Goal: Use online tool/utility: Use online tool/utility

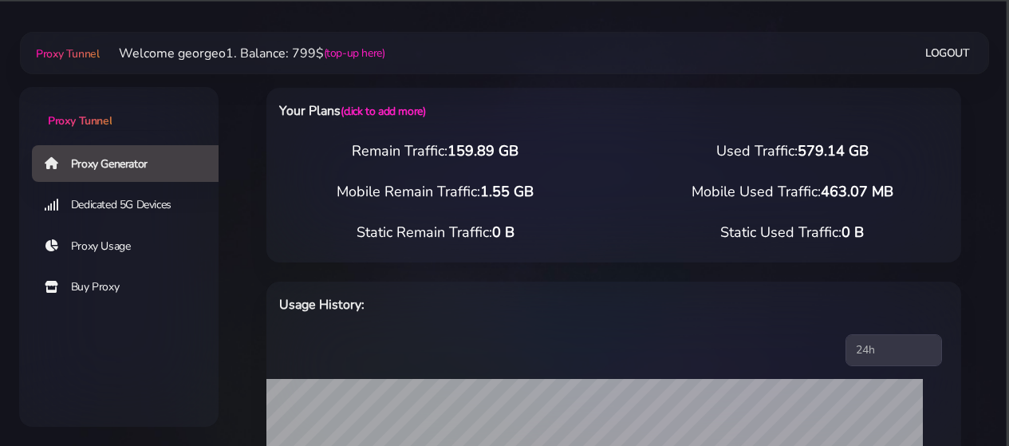
select select "US"
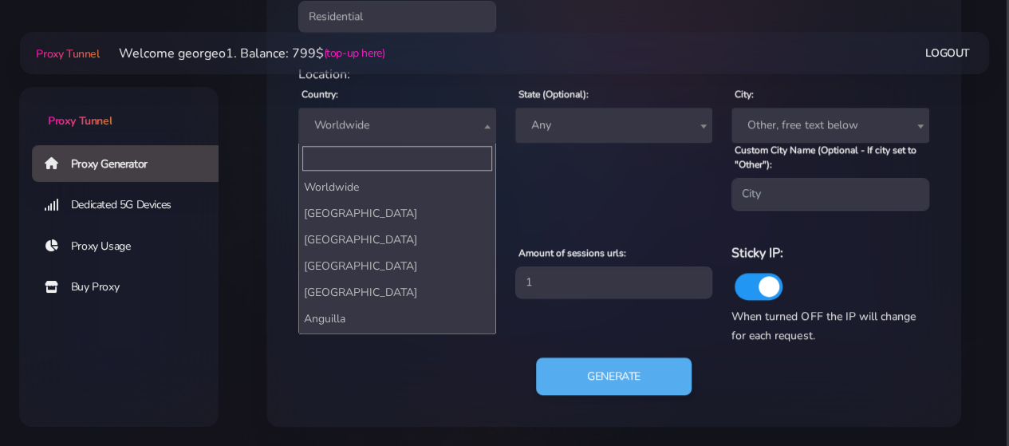
scroll to position [6229, 0]
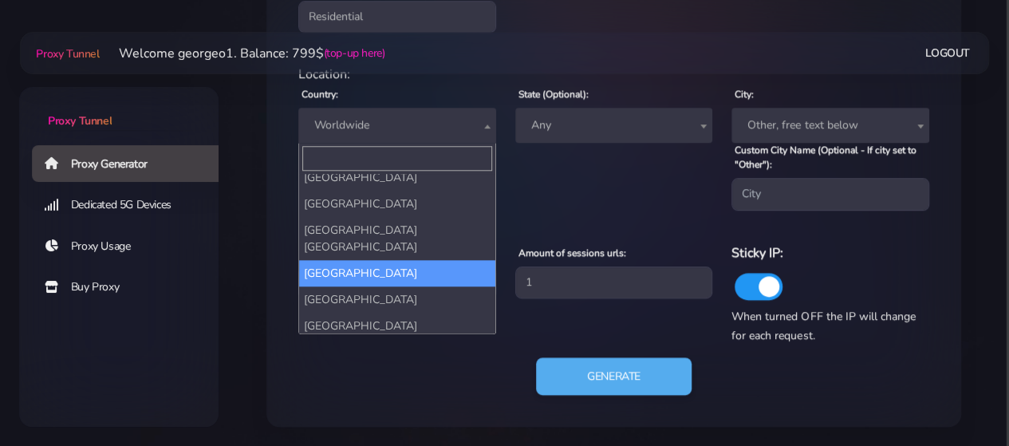
click at [448, 123] on span "Worldwide" at bounding box center [397, 125] width 179 height 22
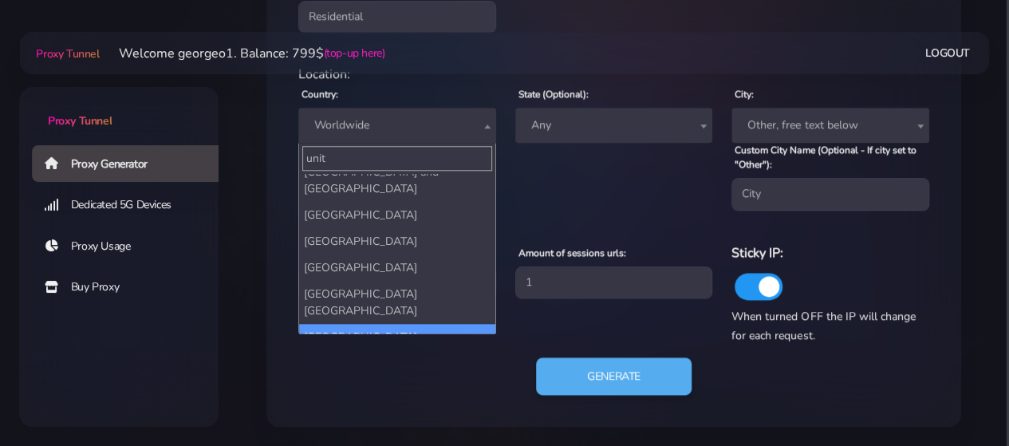
scroll to position [6, 0]
type input "united"
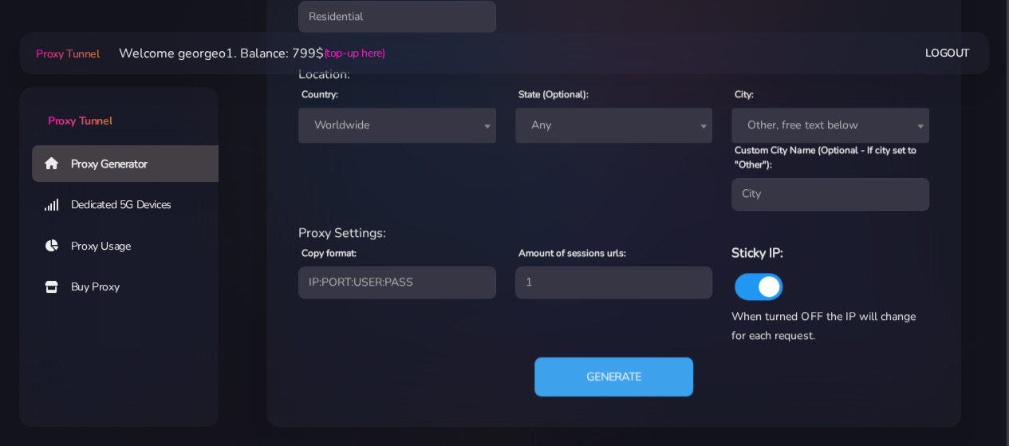
click at [597, 375] on button "Generate" at bounding box center [614, 376] width 159 height 39
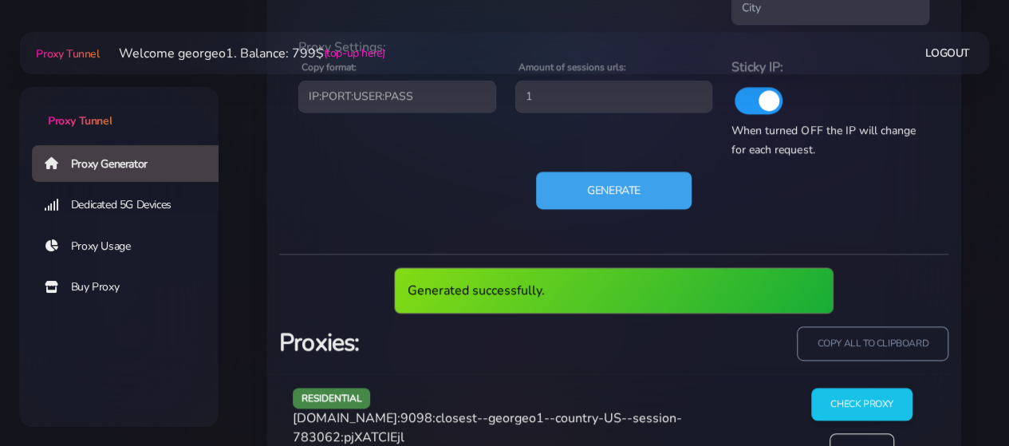
scroll to position [945, 0]
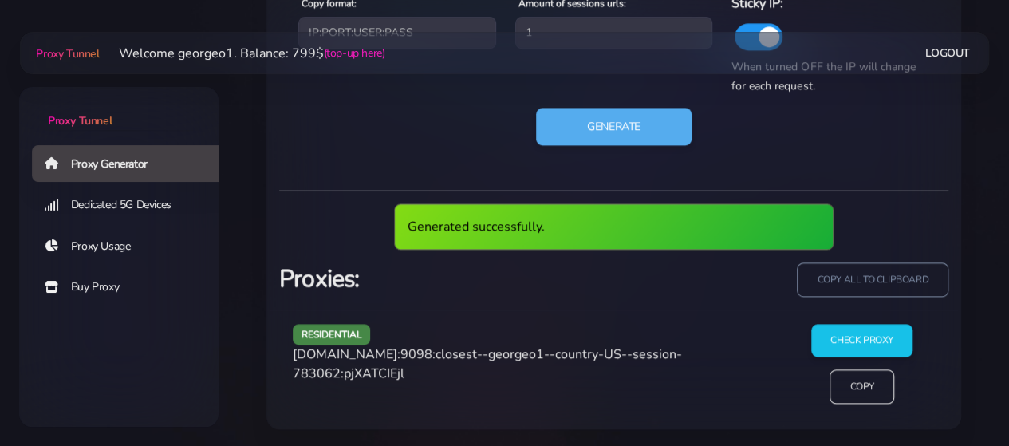
click at [389, 352] on span "[DOMAIN_NAME]:9098:closest--georgeo1--country-US--session-783062:pjXATCIEjl" at bounding box center [487, 364] width 389 height 37
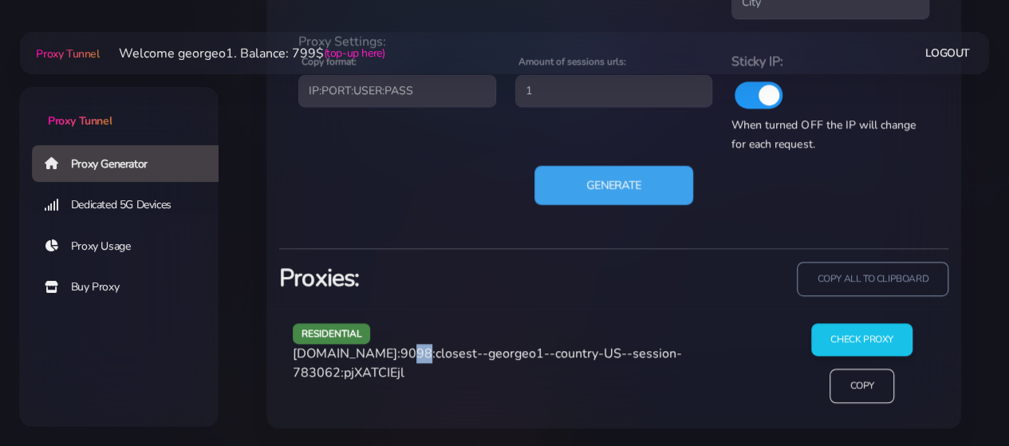
click at [620, 177] on button "Generate" at bounding box center [614, 184] width 159 height 39
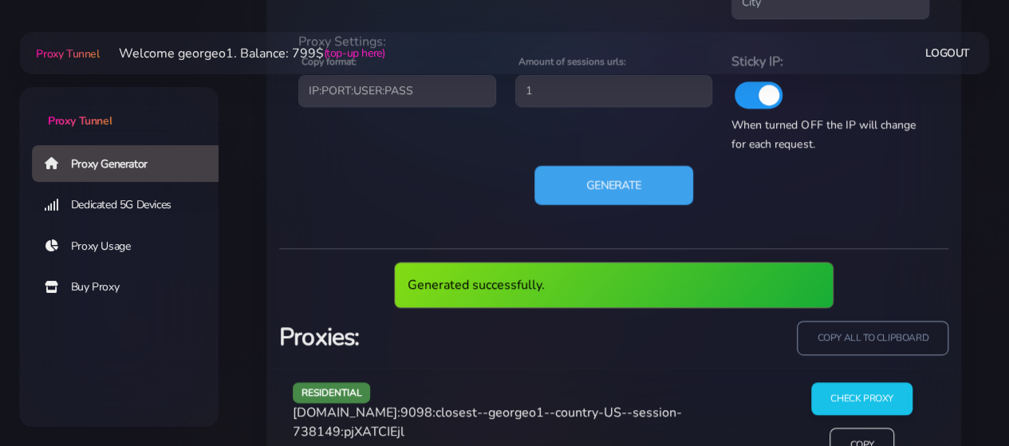
click at [620, 177] on button "Generate" at bounding box center [614, 184] width 159 height 39
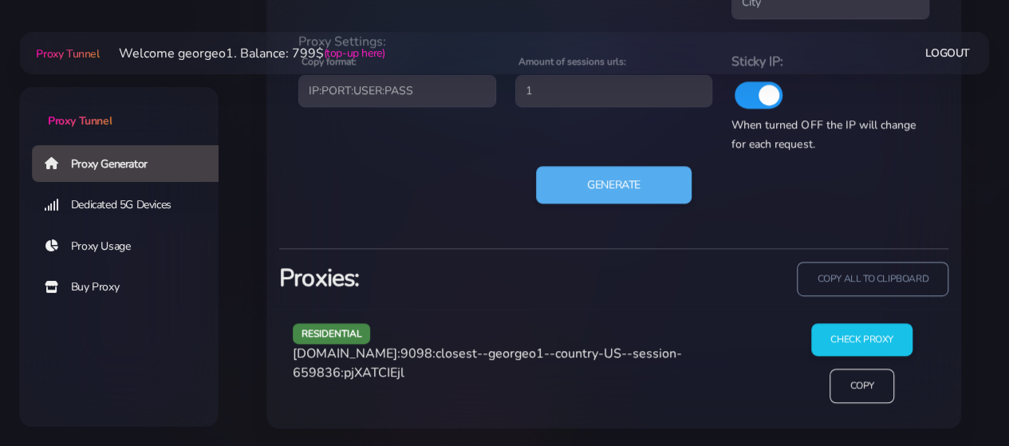
click at [362, 357] on span "[DOMAIN_NAME]:9098:closest--georgeo1--country-US--session-659836:pjXATCIEjl" at bounding box center [487, 363] width 389 height 37
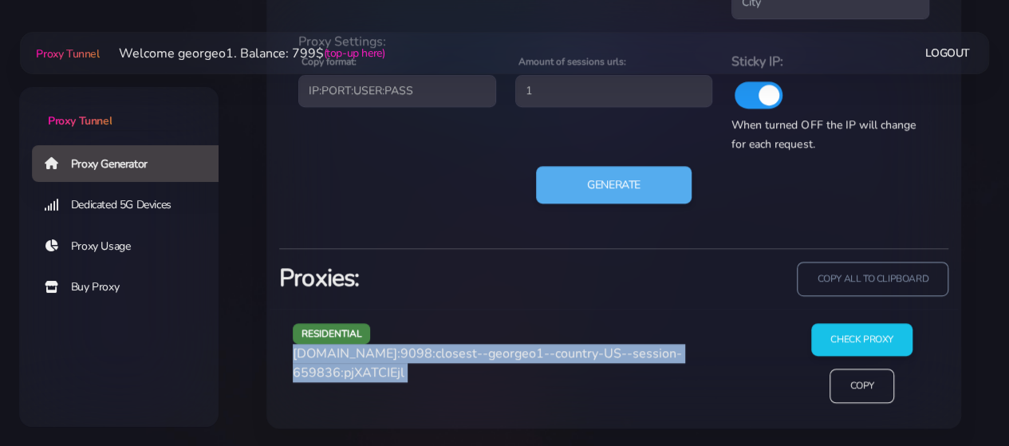
click at [362, 357] on span "[DOMAIN_NAME]:9098:closest--georgeo1--country-US--session-659836:pjXATCIEjl" at bounding box center [487, 363] width 389 height 37
